Goal: Navigation & Orientation: Go to known website

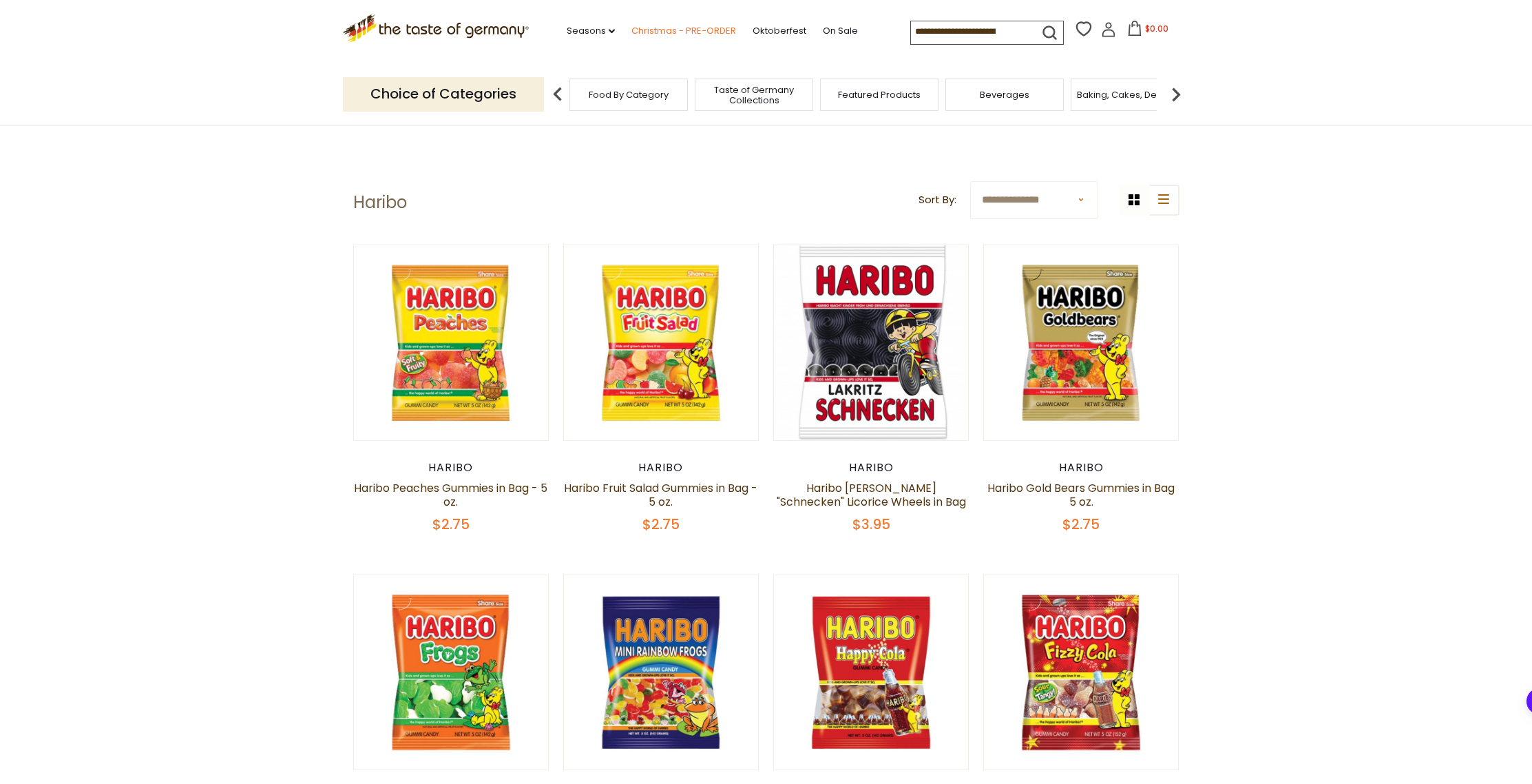
click at [719, 31] on link "Christmas - PRE-ORDER" at bounding box center [683, 30] width 105 height 15
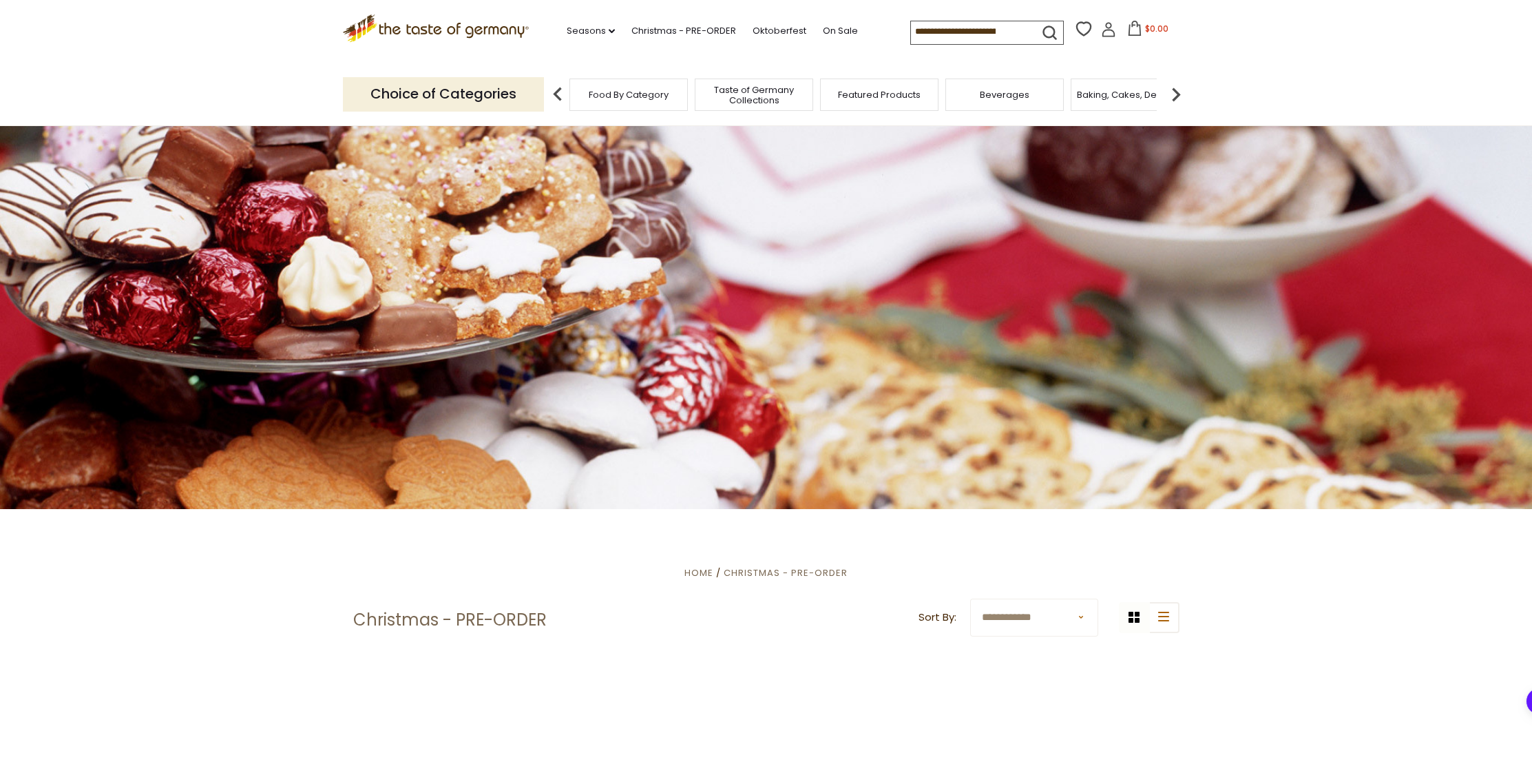
click at [427, 22] on icon ".st0{fill:#EDD300;} .st1{fill:#D33E21;}" at bounding box center [436, 28] width 187 height 28
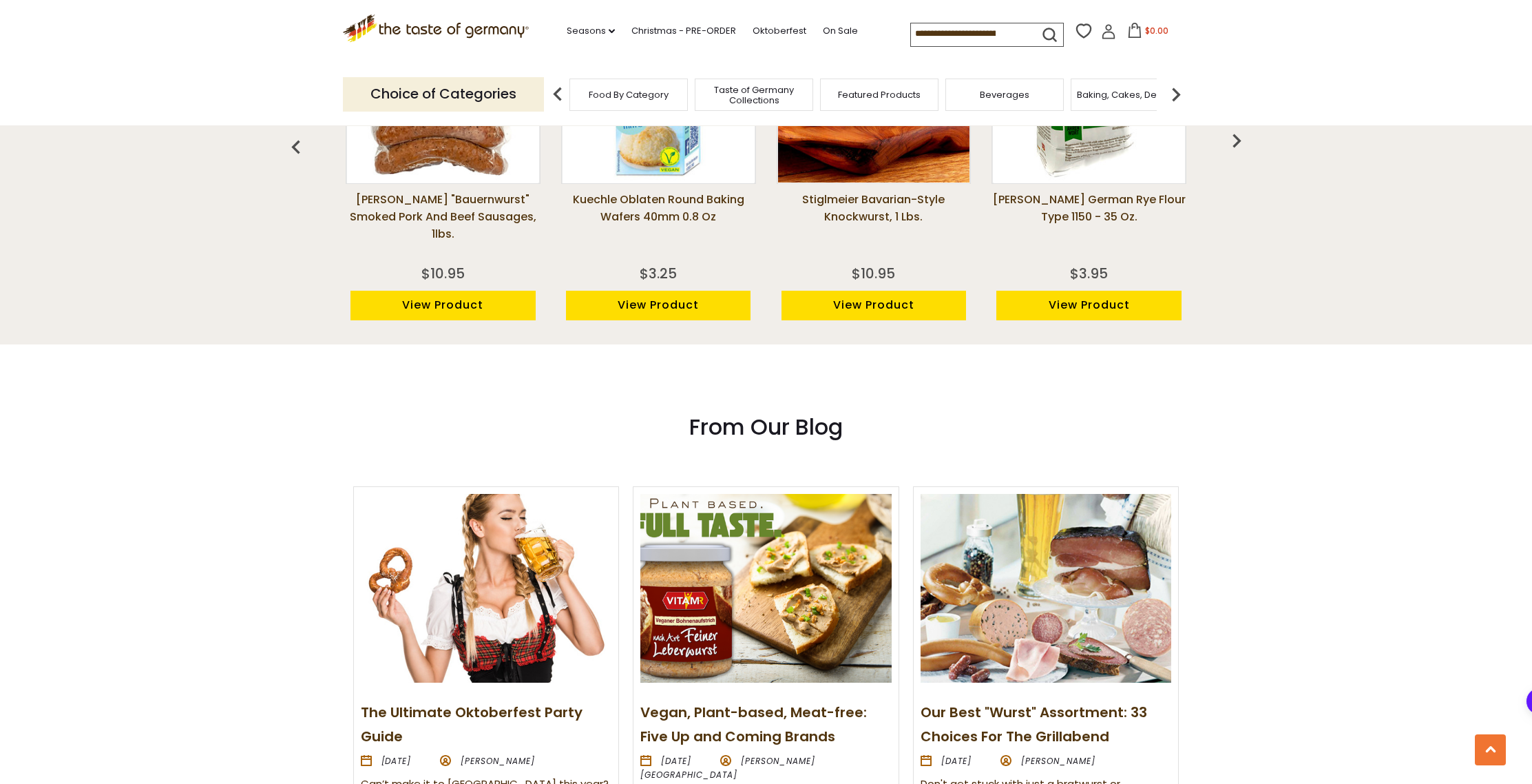
scroll to position [1342, 0]
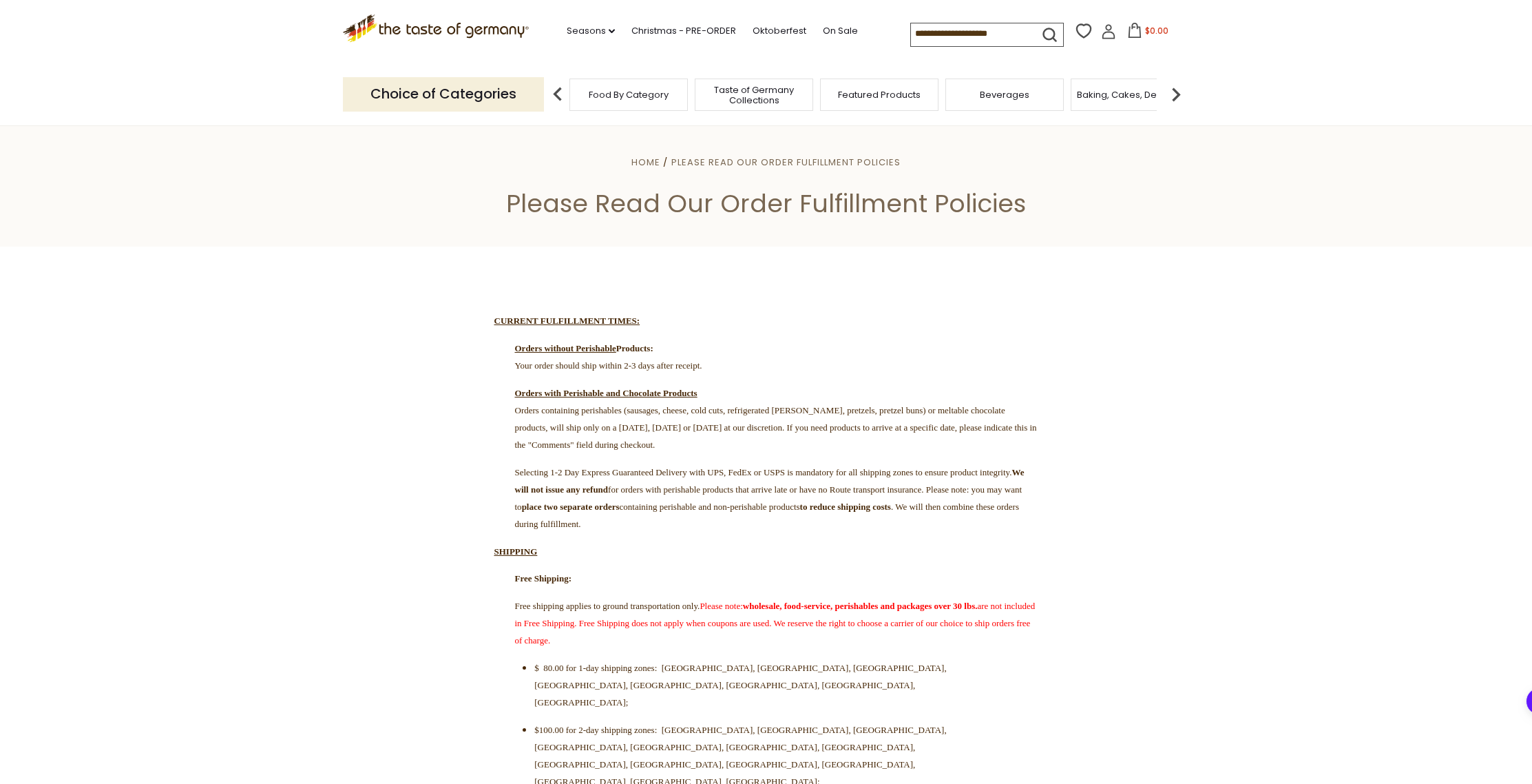
scroll to position [150, 0]
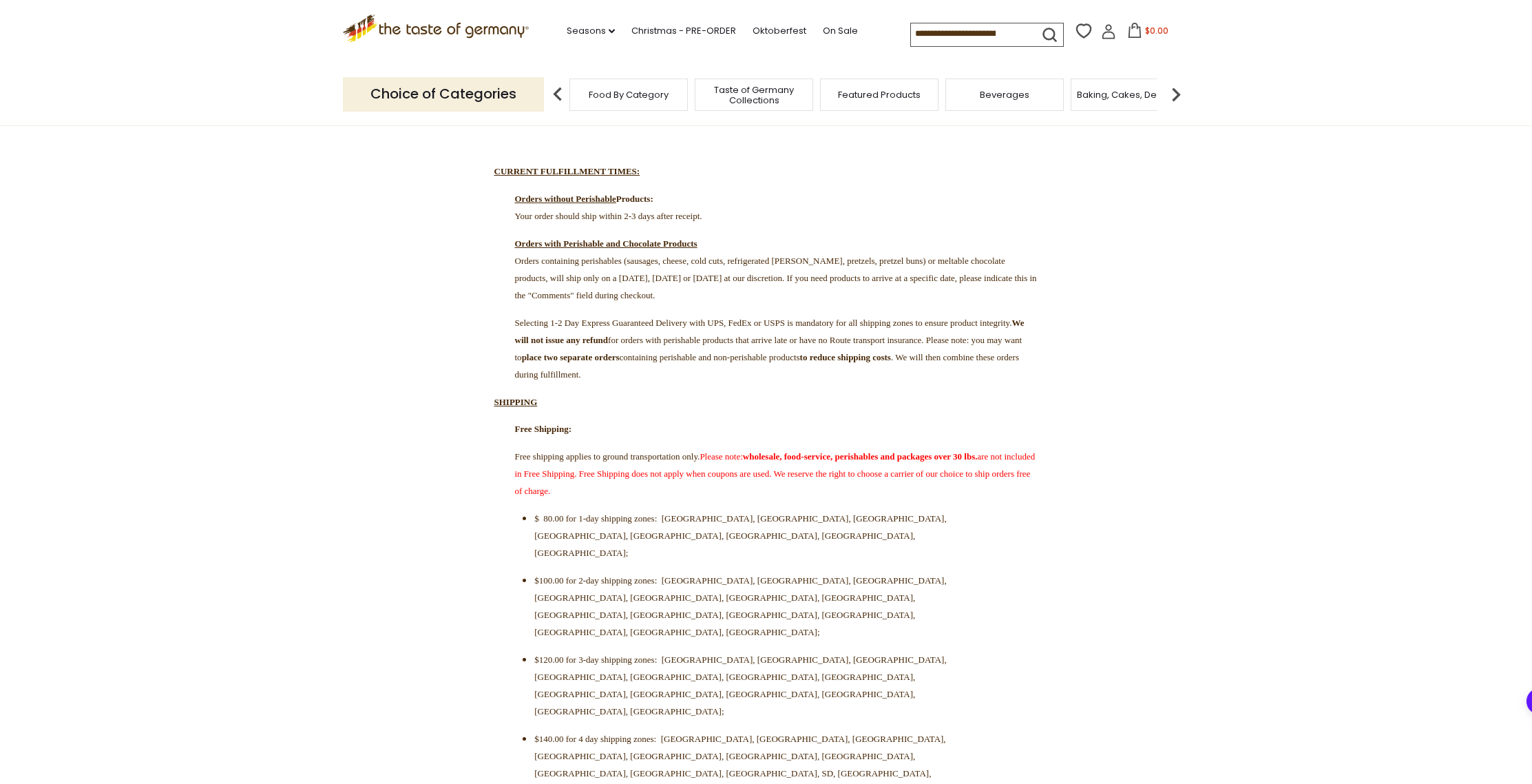
click at [469, 22] on icon ".st0{fill:#EDD300;} .st1{fill:#D33E21;}" at bounding box center [436, 28] width 187 height 28
